Goal: Communication & Community: Answer question/provide support

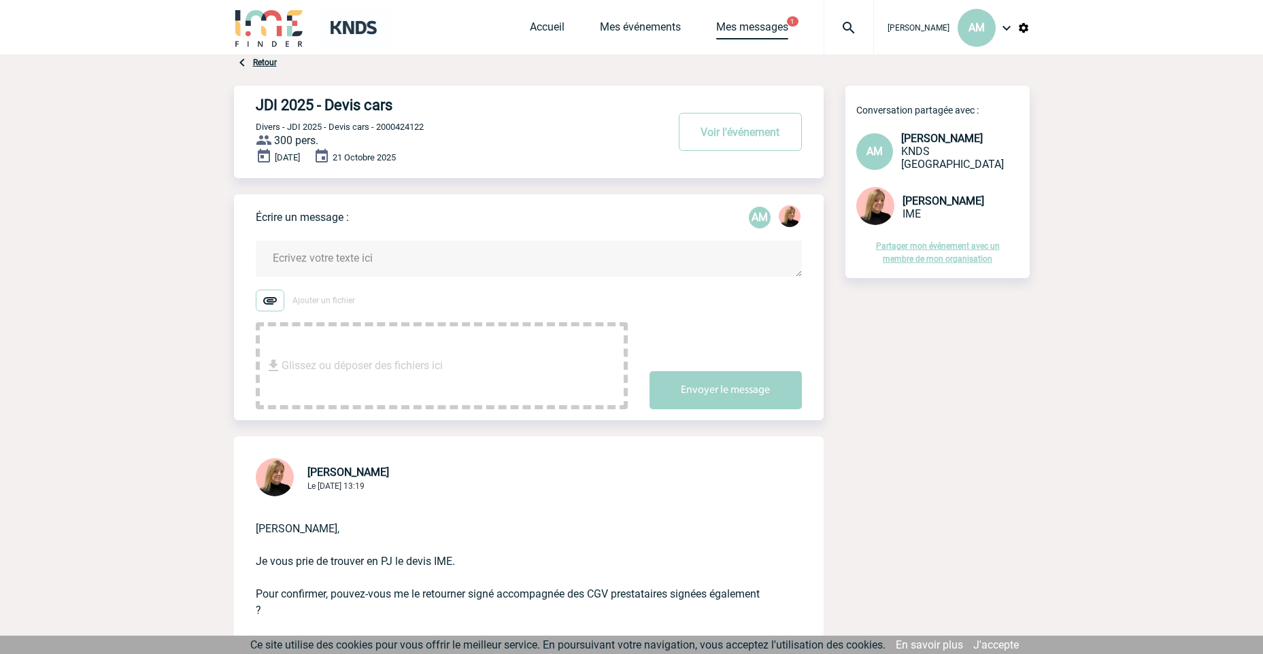
click at [769, 29] on link "Mes messages" at bounding box center [752, 29] width 72 height 19
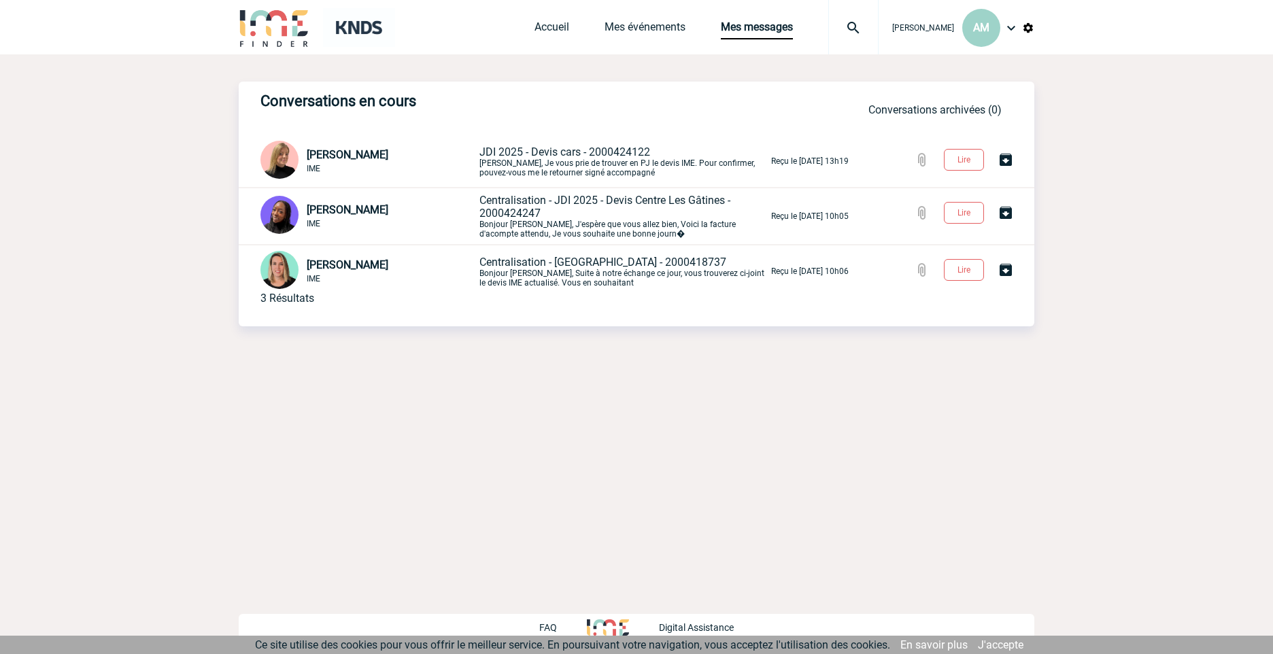
click at [615, 160] on p "JDI 2025 - Devis cars - 2000424122 Aurélie, Je vous prie de trouver en PJ le de…" at bounding box center [623, 161] width 289 height 32
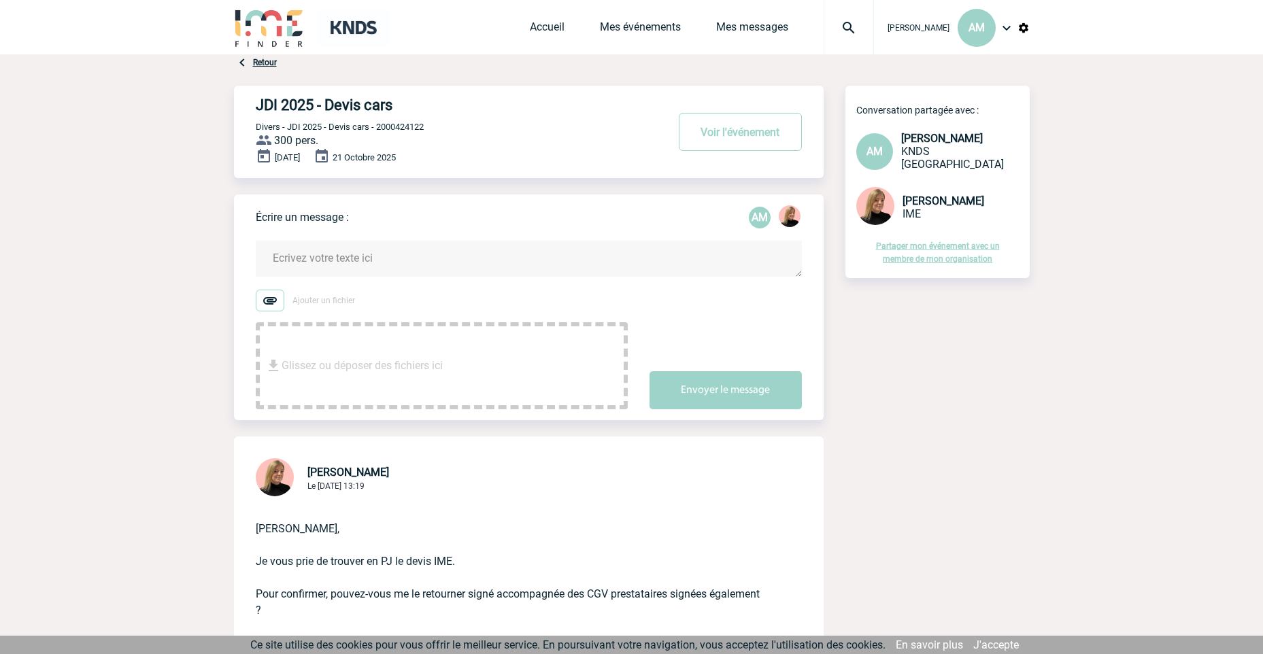
click at [354, 260] on textarea at bounding box center [529, 259] width 546 height 36
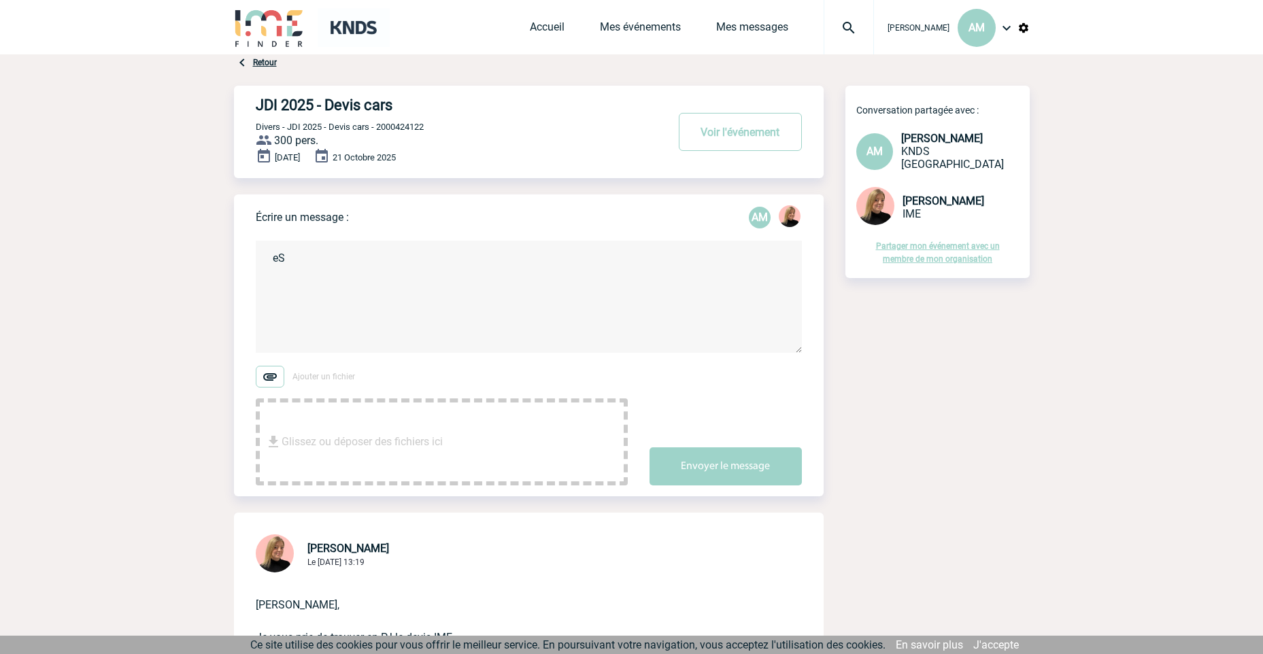
type textarea "e"
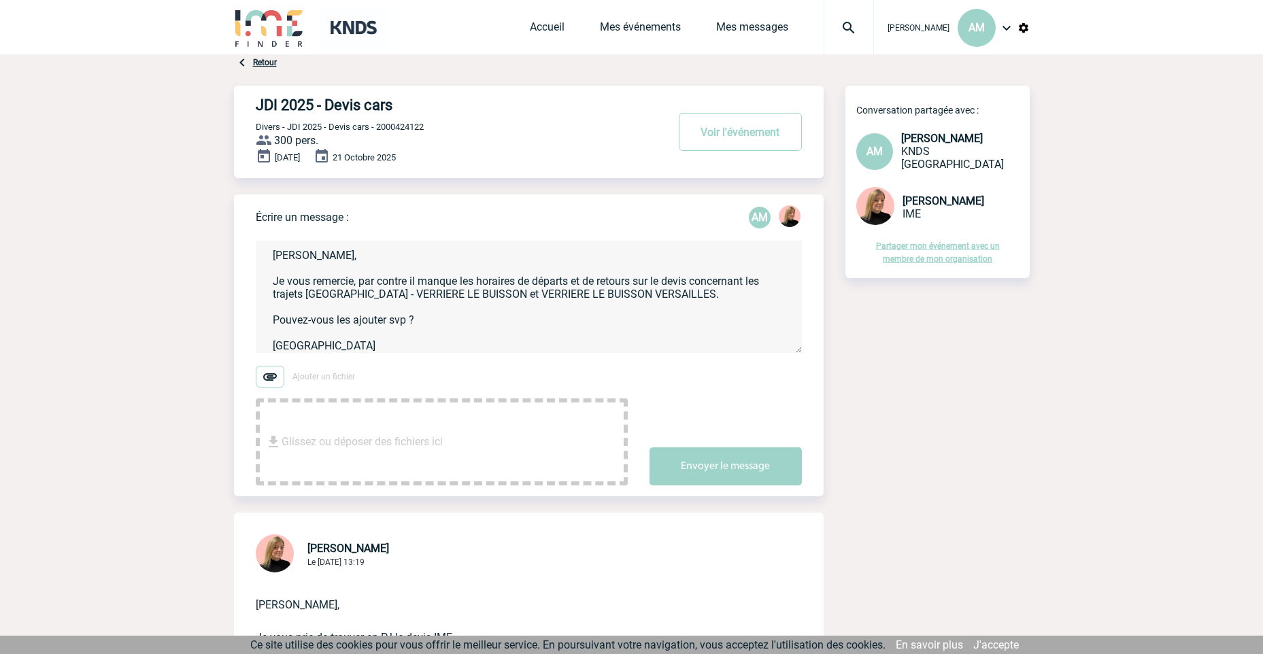
scroll to position [16, 0]
click at [306, 282] on textarea "Estelle, Je vous remercie, par contre il manque les horaires de départs et de r…" at bounding box center [529, 297] width 546 height 112
click at [738, 283] on textarea "Estelle, Je vous remercie, par contre il manque les horaires de départs et de r…" at bounding box center [529, 297] width 546 height 112
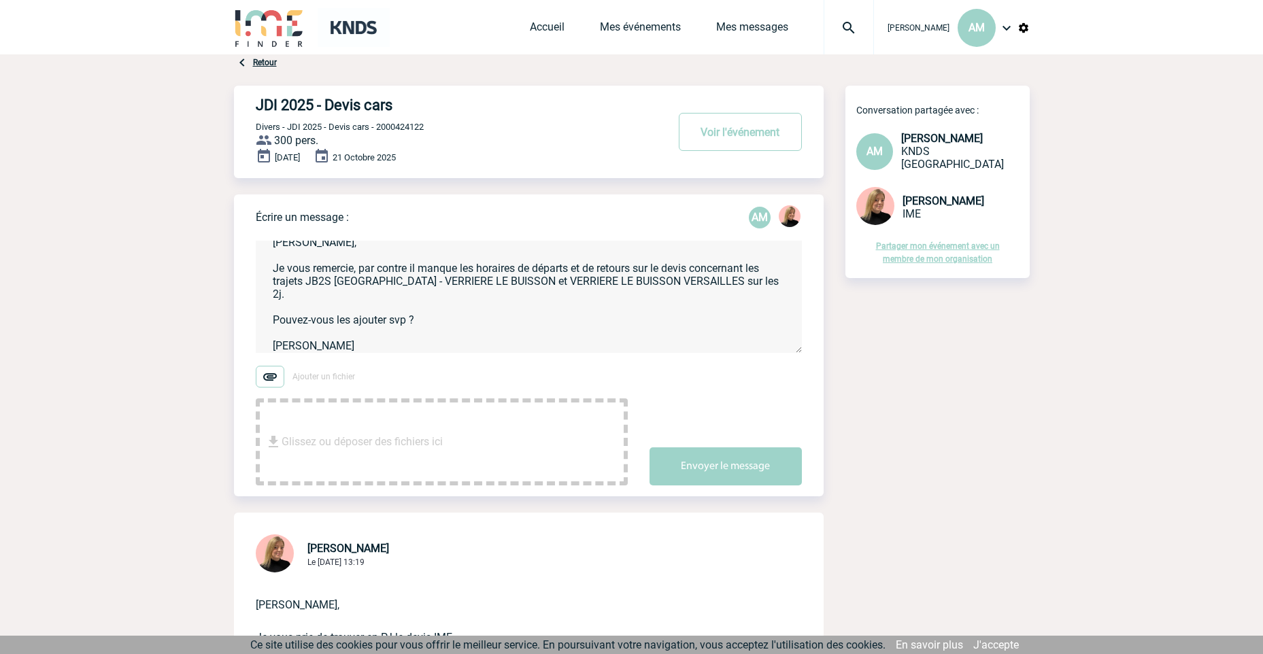
scroll to position [18, 0]
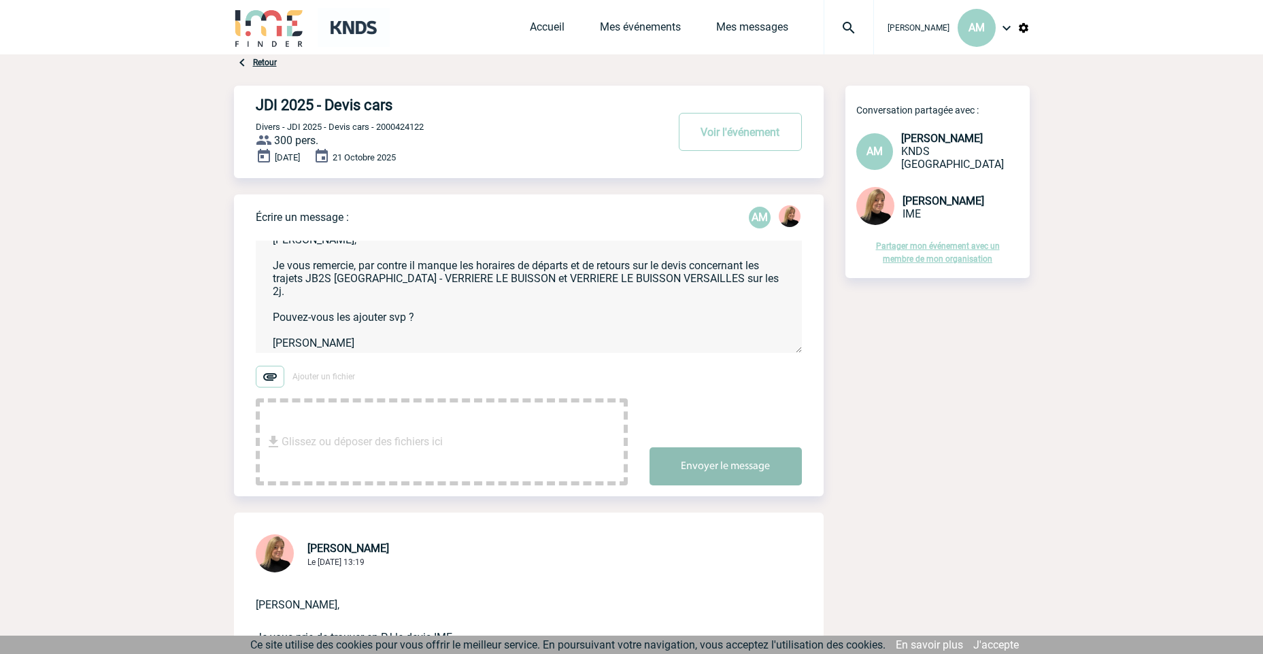
type textarea "Estelle, Je vous remercie, par contre il manque les horaires de départs et de r…"
click at [702, 465] on button "Envoyer le message" at bounding box center [725, 466] width 152 height 38
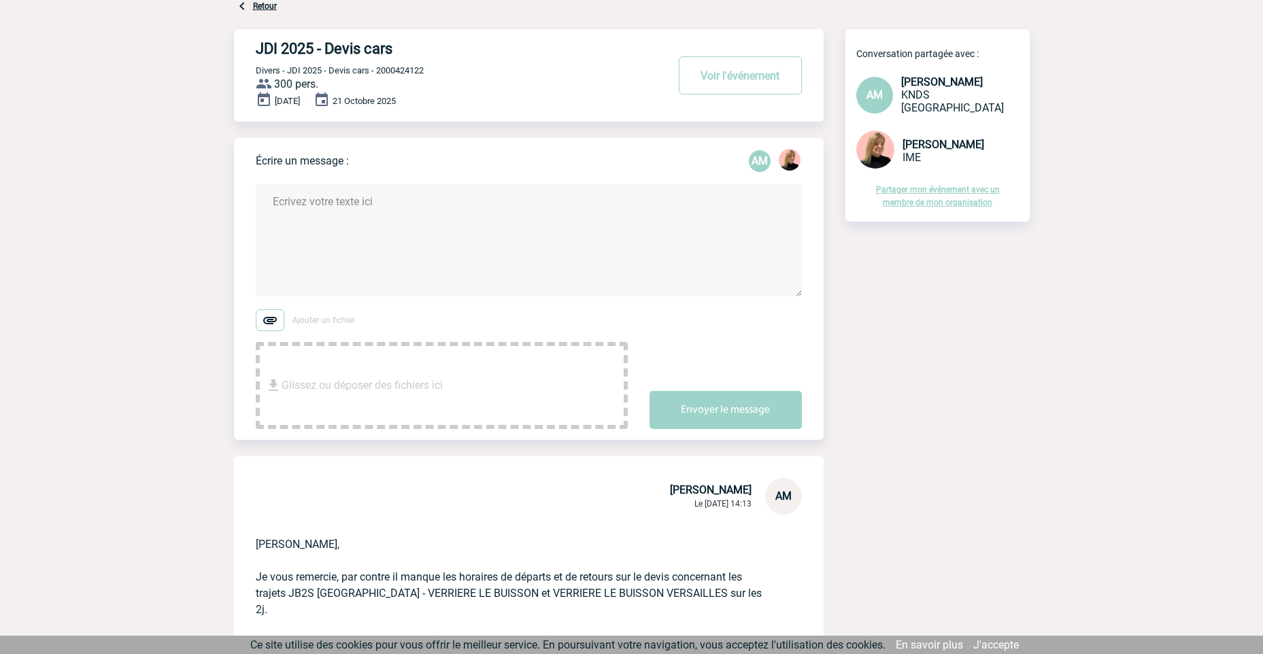
scroll to position [0, 0]
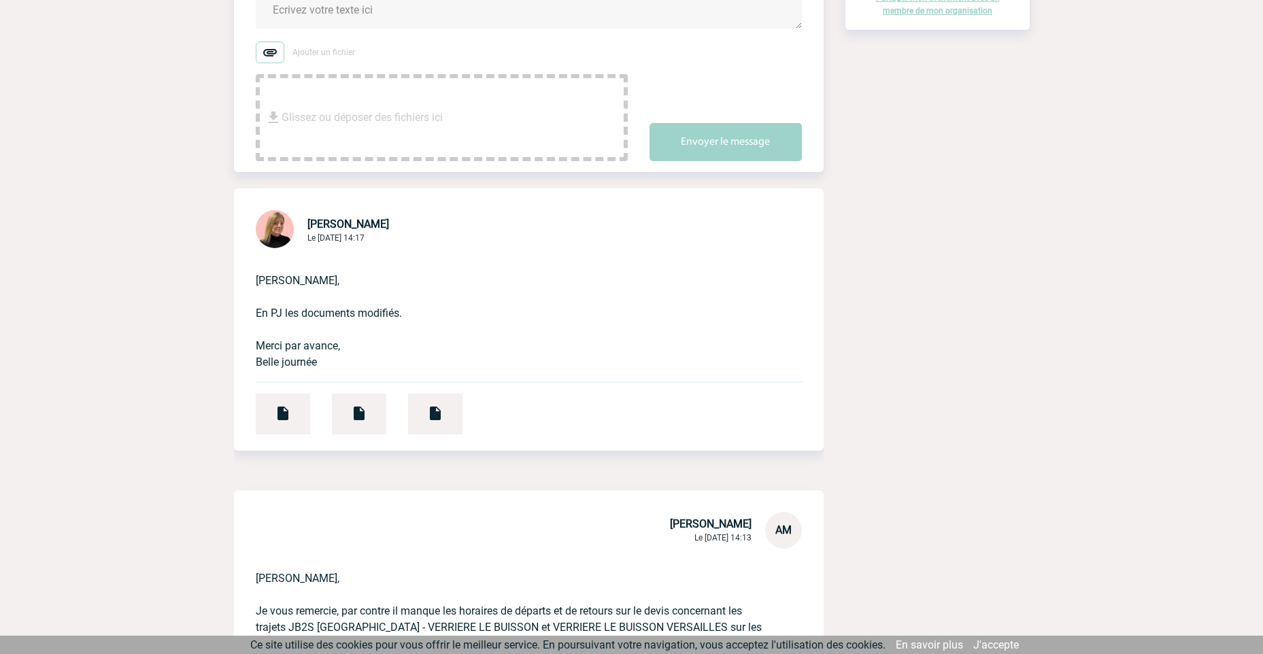
scroll to position [272, 0]
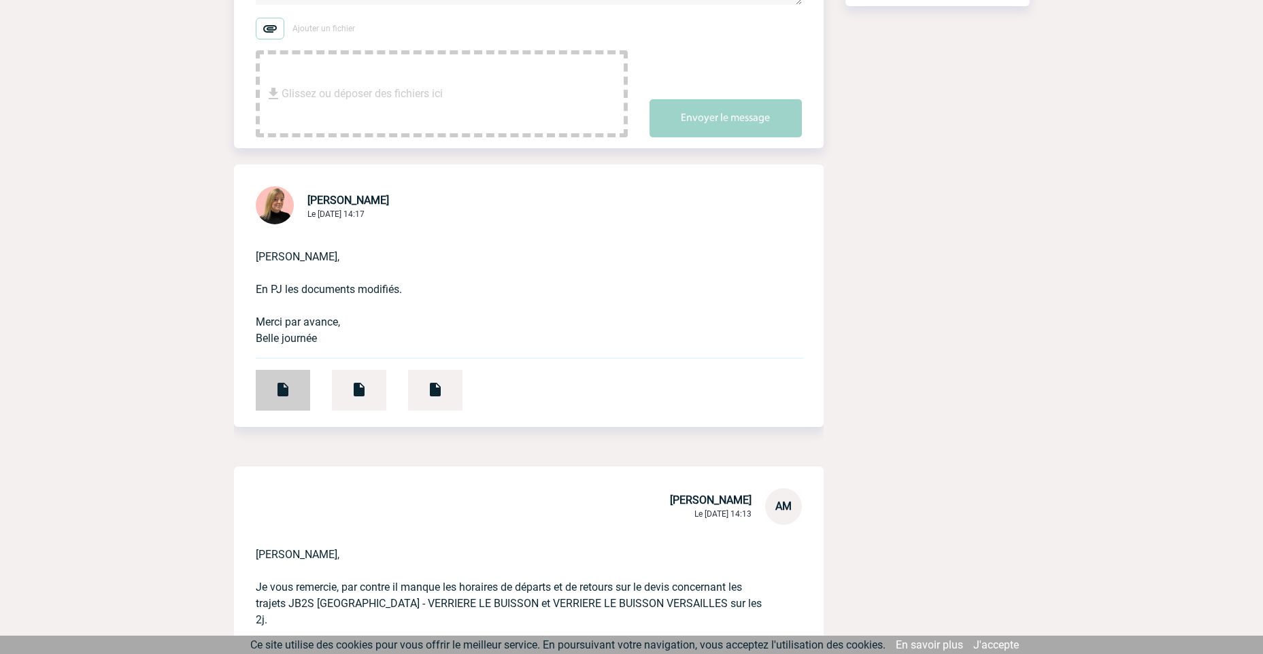
click at [271, 402] on div at bounding box center [283, 390] width 54 height 41
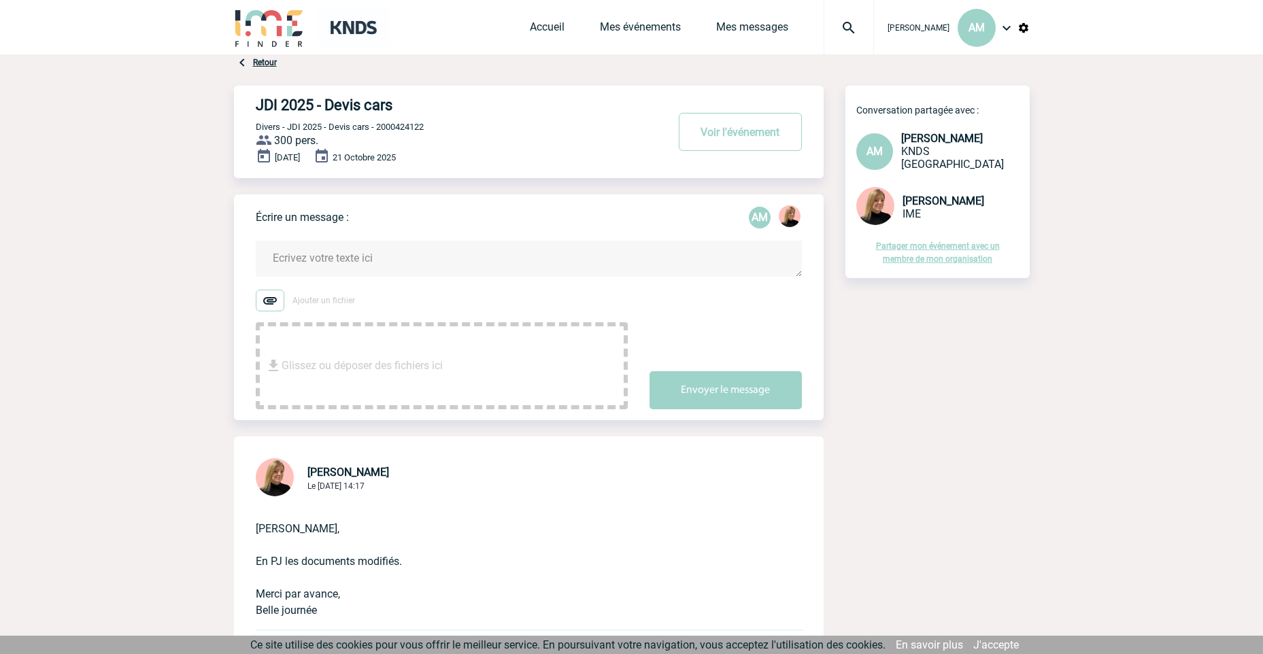
click at [437, 262] on textarea at bounding box center [529, 259] width 546 height 36
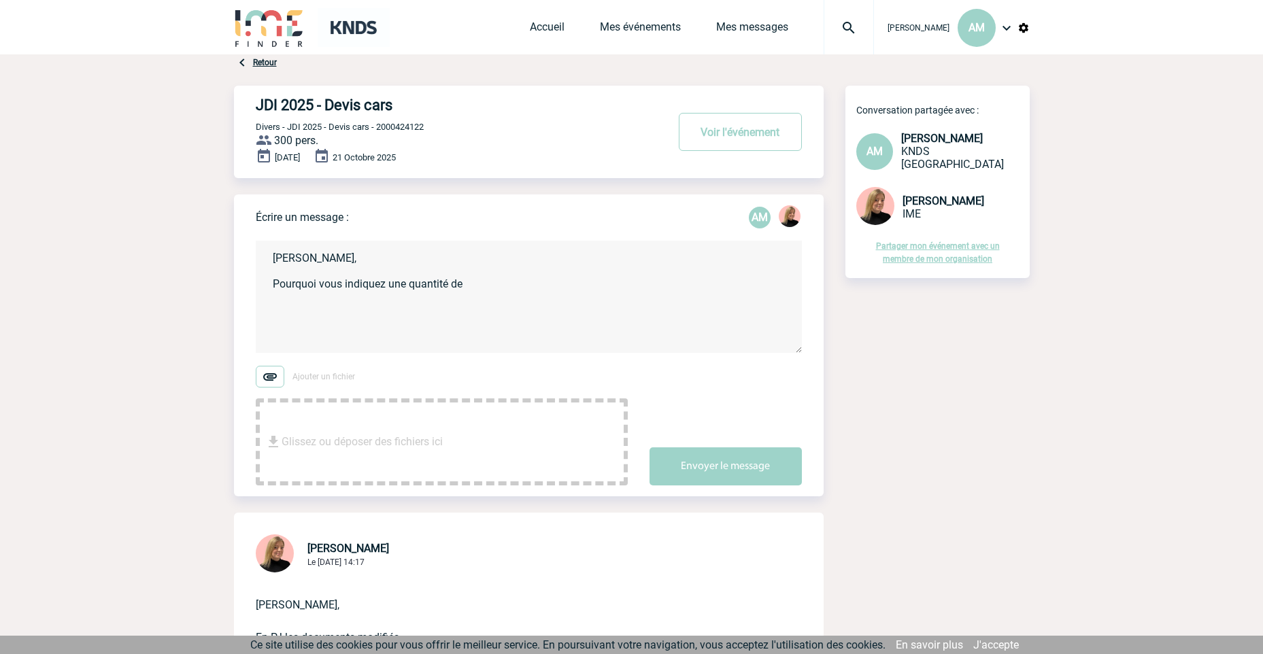
click at [493, 288] on textarea "Estelle, Pourquoi vous indiquez une quantité de" at bounding box center [529, 297] width 546 height 112
type textarea "E"
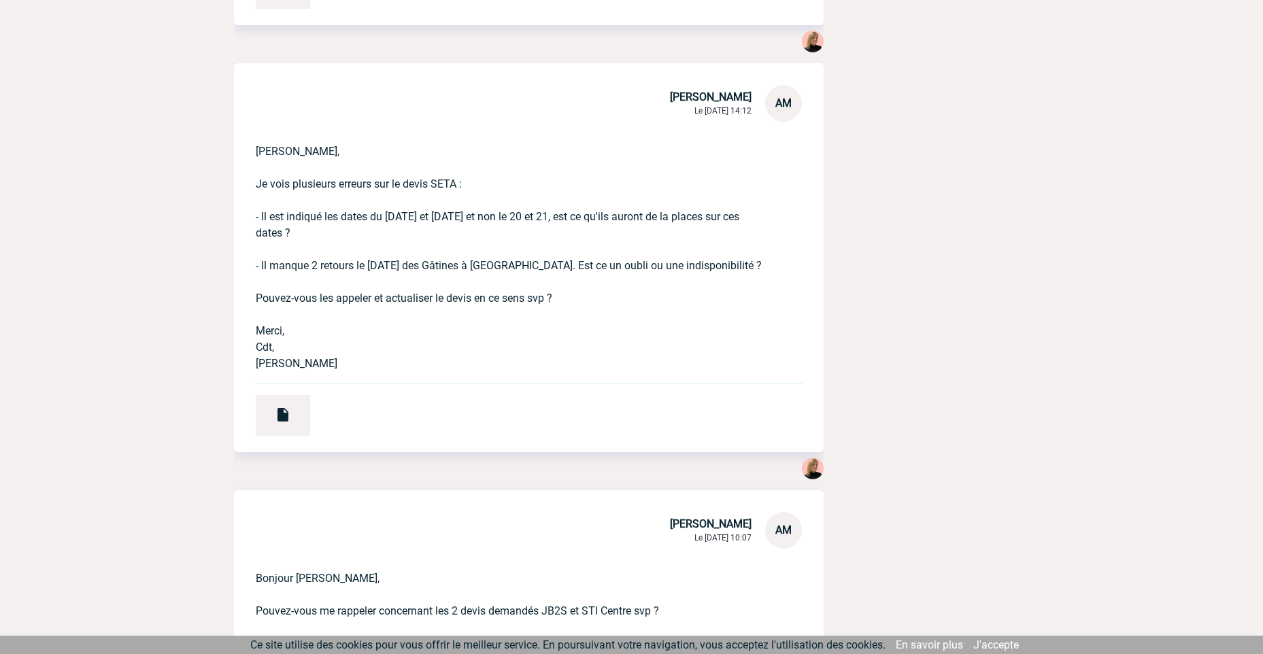
scroll to position [4381, 0]
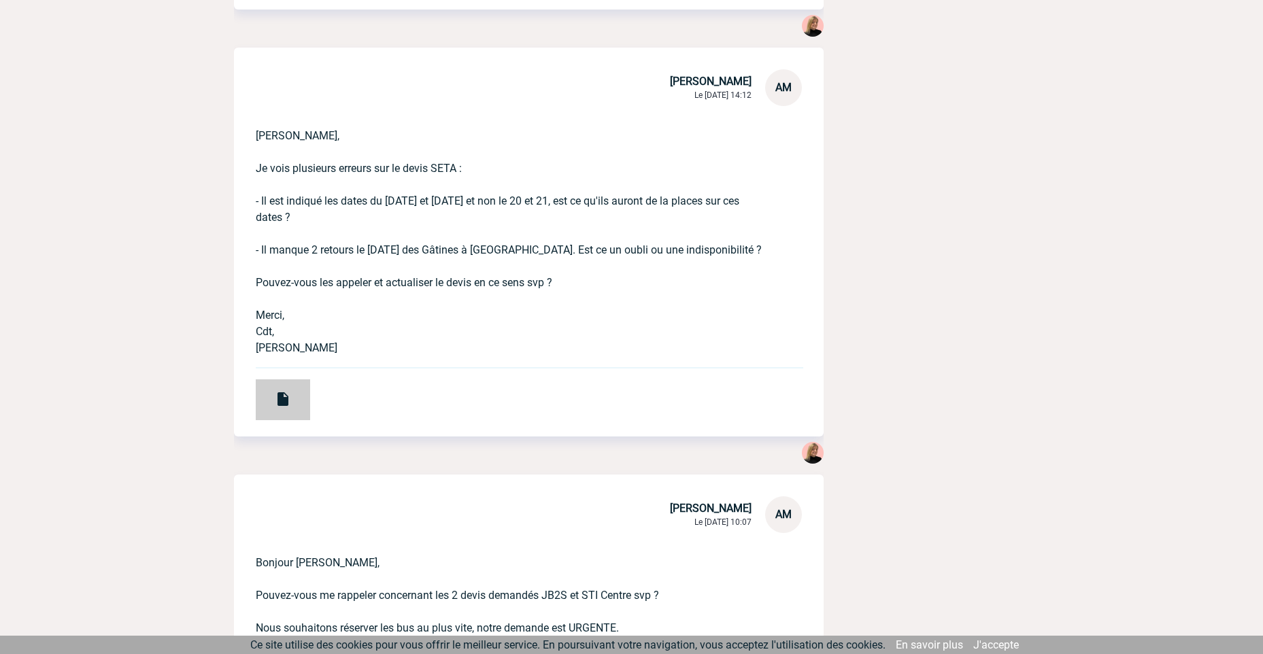
click at [277, 391] on img at bounding box center [283, 399] width 16 height 16
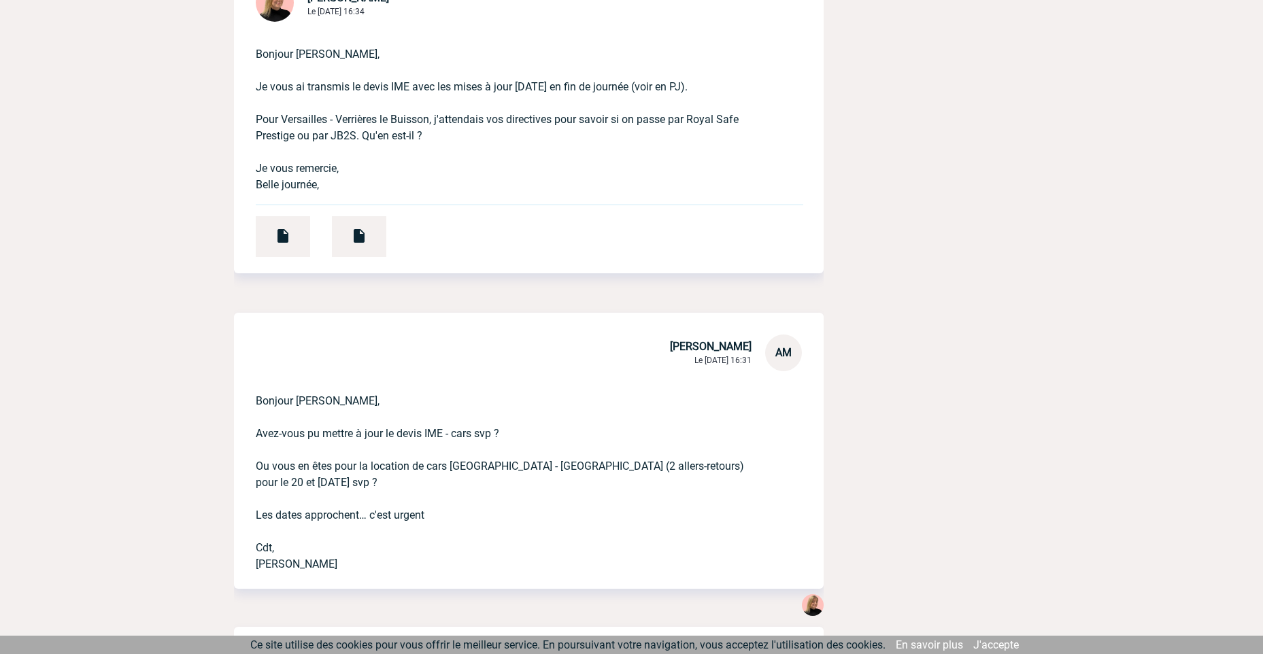
scroll to position [3157, 0]
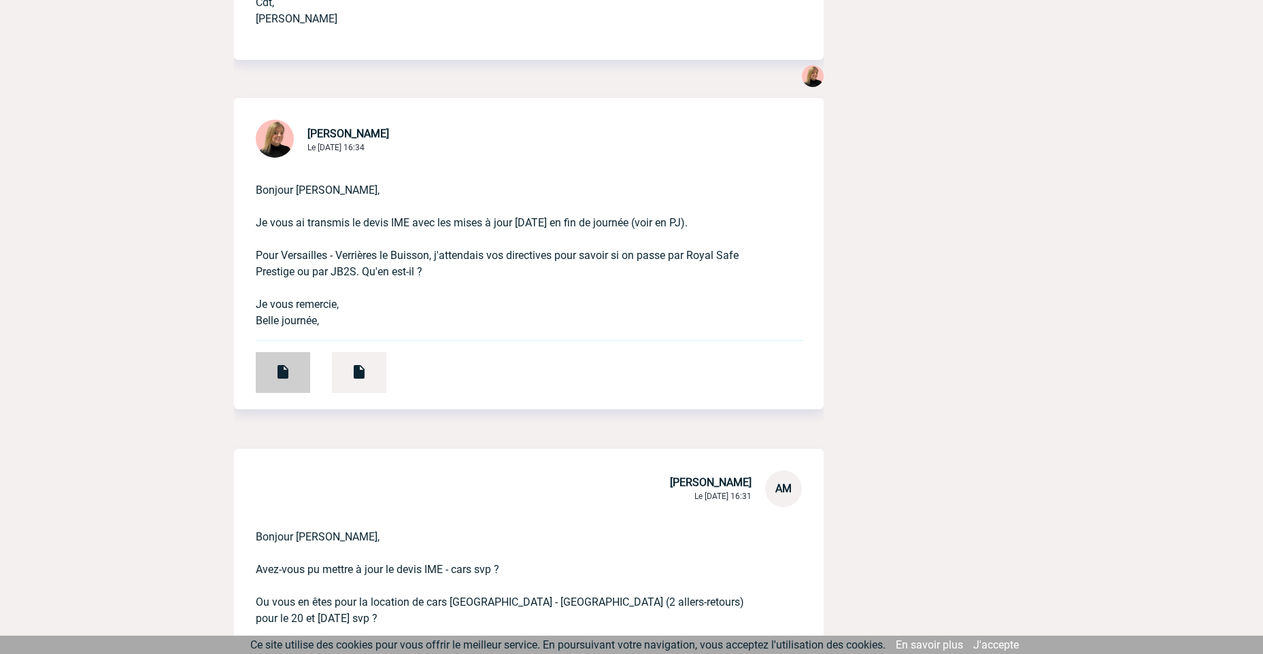
click at [286, 352] on div at bounding box center [283, 372] width 54 height 41
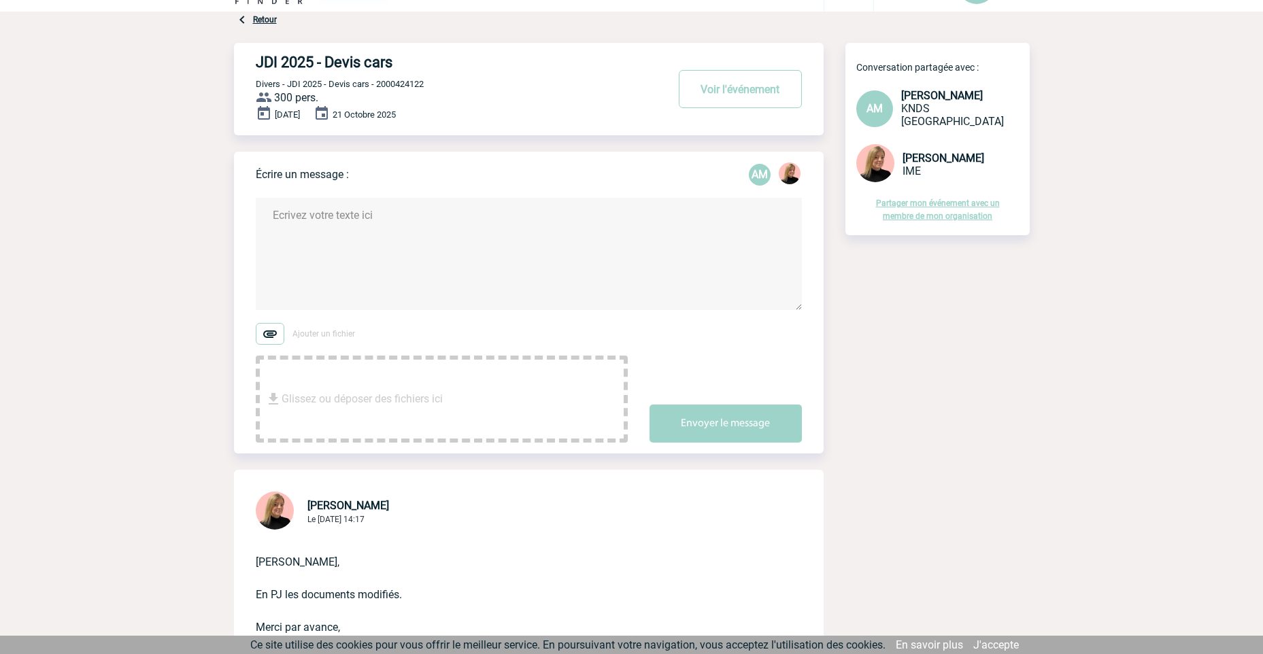
scroll to position [0, 0]
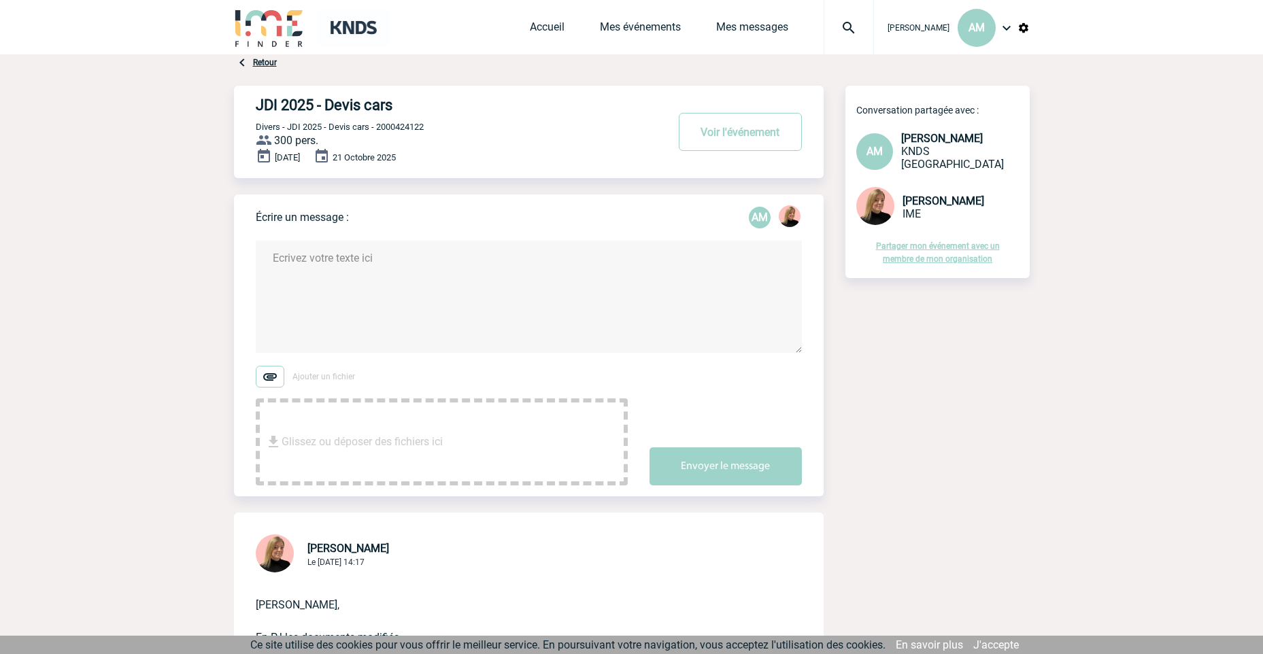
click at [329, 247] on textarea at bounding box center [529, 297] width 546 height 112
click at [610, 284] on textarea "Estelle, Il y a une erreur sur votre devis, vous me comptez 2 cars pour Roanne …" at bounding box center [529, 297] width 546 height 112
click at [687, 282] on textarea "Estelle, Il y a une erreur sur votre devis, vous me comptez 2 cars pour Roanne …" at bounding box center [529, 297] width 546 height 112
click at [703, 287] on textarea "Estelle, Il y a une erreur sur votre devis, vous me comptez 2 cars pour Roanne …" at bounding box center [529, 297] width 546 height 112
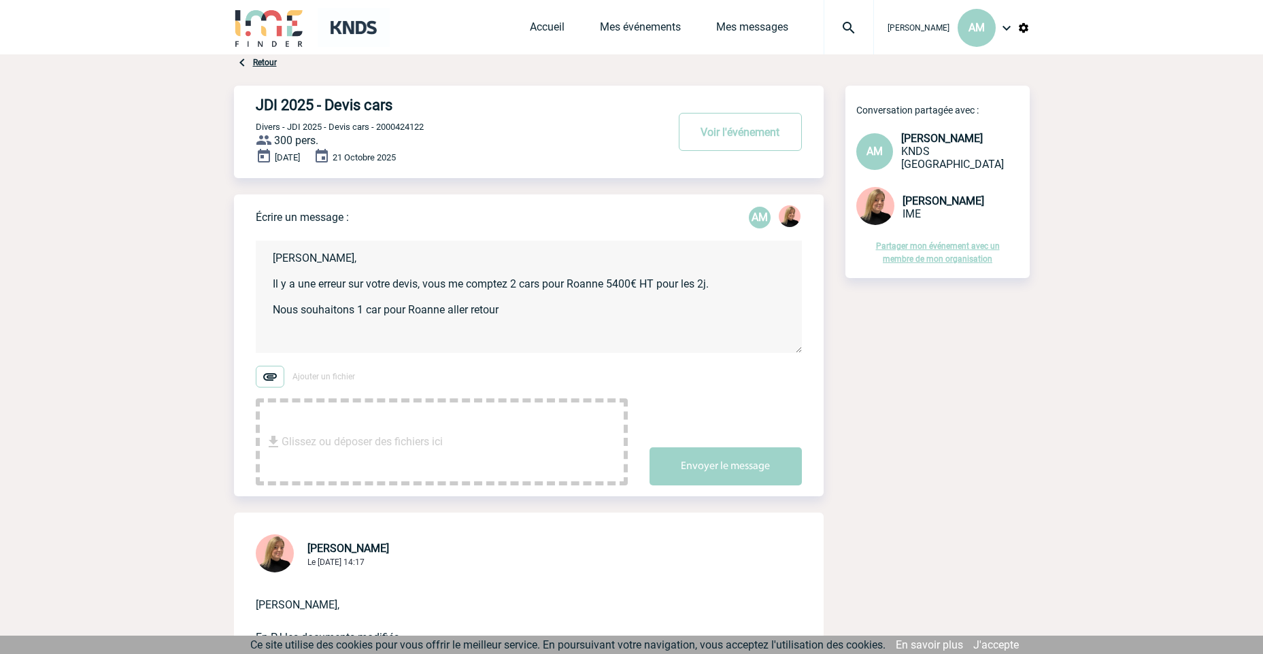
click at [544, 316] on textarea "Estelle, Il y a une erreur sur votre devis, vous me comptez 2 cars pour Roanne …" at bounding box center [529, 297] width 546 height 112
click at [736, 285] on textarea "Estelle, Il y a une erreur sur votre devis, vous me comptez 2 cars pour Roanne …" at bounding box center [529, 297] width 546 height 112
click at [512, 313] on textarea "Estelle, Il y a une erreur sur votre devis, vous me comptez 2 cars pour Roanne …" at bounding box center [529, 297] width 546 height 112
click at [416, 261] on textarea "Estelle, Il y a une erreur sur votre devis, vous me comptez 2 cars pour Roanne …" at bounding box center [529, 297] width 546 height 112
click at [615, 310] on textarea "Estelle, Il y a une erreur sur votre devis, vous me comptez 2 cars pour Roanne …" at bounding box center [529, 297] width 546 height 112
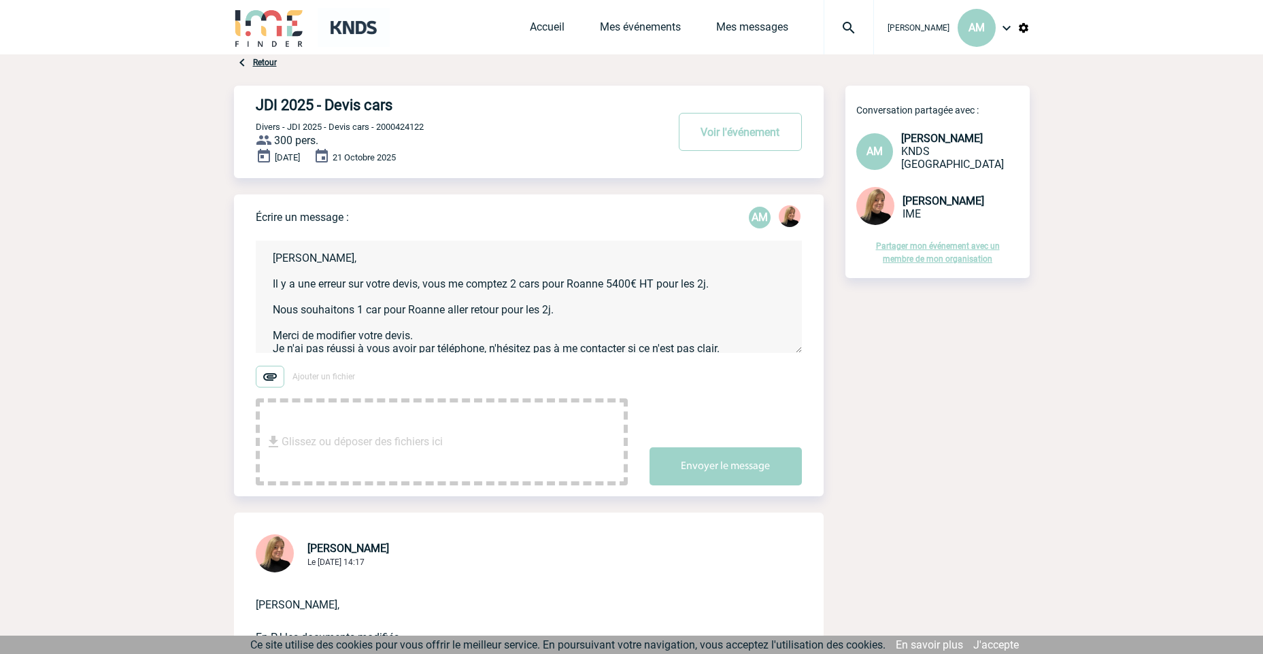
click at [472, 311] on textarea "Estelle, Il y a une erreur sur votre devis, vous me comptez 2 cars pour Roanne …" at bounding box center [529, 297] width 546 height 112
click at [539, 309] on textarea "Estelle, Il y a une erreur sur votre devis, vous me comptez 2 cars pour Roanne …" at bounding box center [529, 297] width 546 height 112
type textarea "Estelle, Il y a une erreur sur votre devis, vous me comptez 2 cars pour Roanne …"
click at [730, 478] on button "Envoyer le message" at bounding box center [725, 466] width 152 height 38
